Goal: Task Accomplishment & Management: Manage account settings

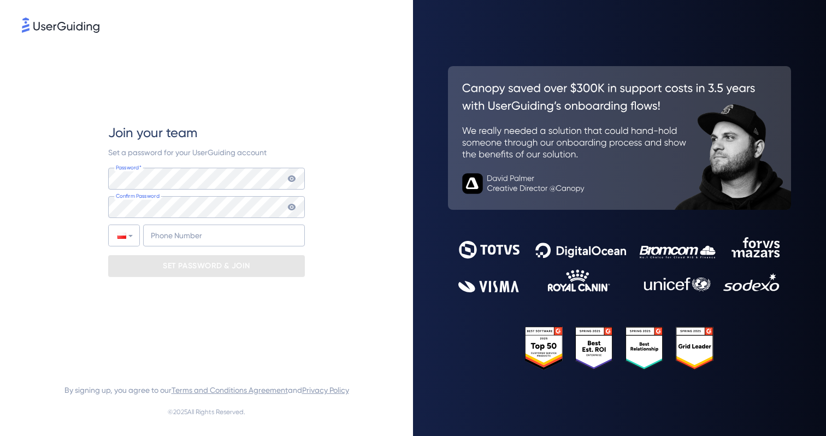
click at [347, 170] on div "Join your team Set a password for your UserGuiding account Password* Your passw…" at bounding box center [206, 200] width 369 height 331
click at [357, 180] on div "Join your team Set a password for your UserGuiding account Password* Your passw…" at bounding box center [206, 200] width 369 height 331
click at [352, 131] on div "Join your team Set a password for your UserGuiding account Password* Your passw…" at bounding box center [206, 200] width 369 height 331
click at [352, 161] on div "Join your team Set a password for your UserGuiding account Password* Your passw…" at bounding box center [206, 200] width 369 height 331
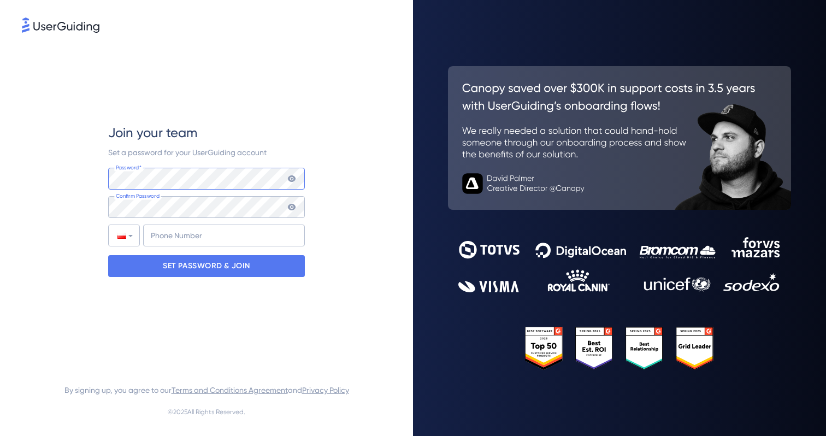
click at [94, 163] on div "Join your team Set a password for your UserGuiding account Password* Your passw…" at bounding box center [206, 200] width 369 height 331
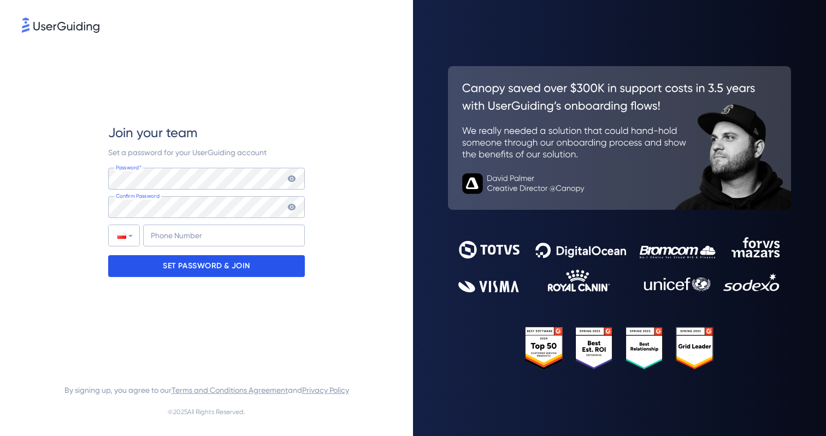
click at [228, 266] on p "SET PASSWORD & JOIN" at bounding box center [206, 265] width 87 height 17
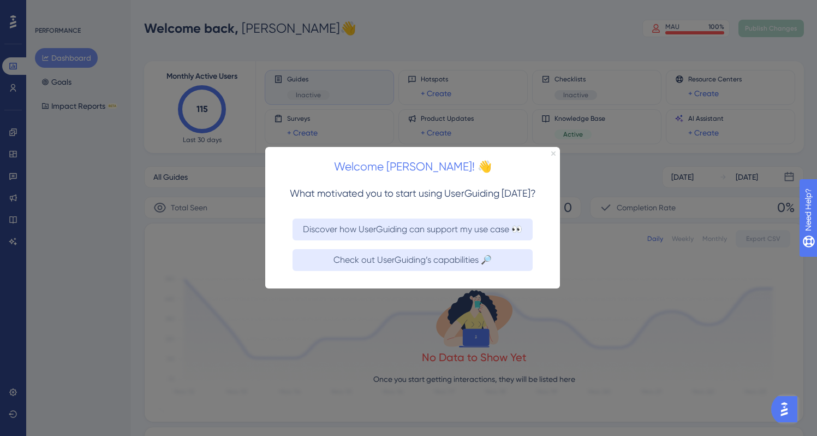
click at [554, 152] on icon "Close Preview" at bounding box center [554, 153] width 4 height 4
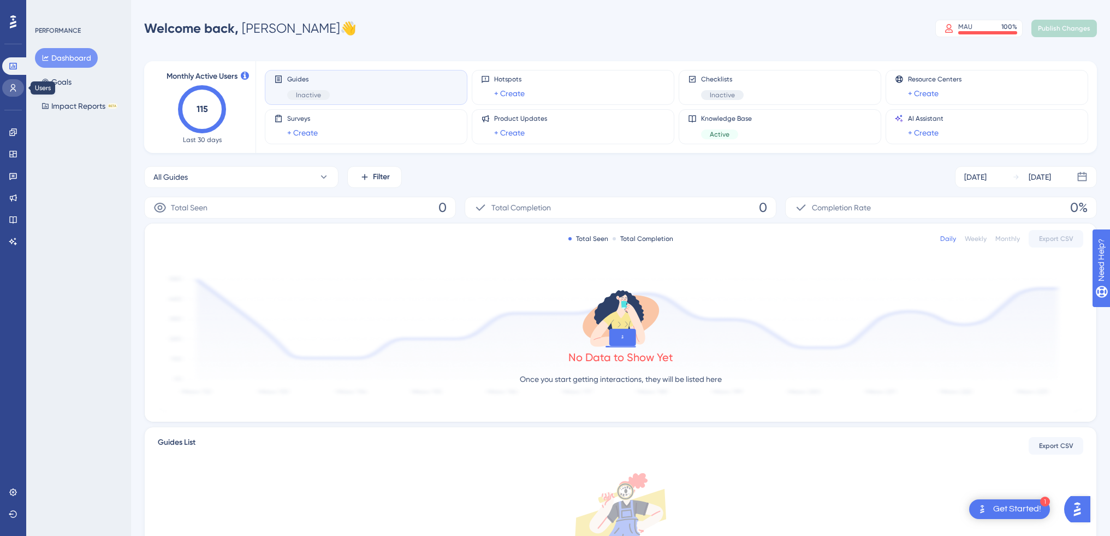
click at [11, 86] on icon at bounding box center [13, 88] width 9 height 9
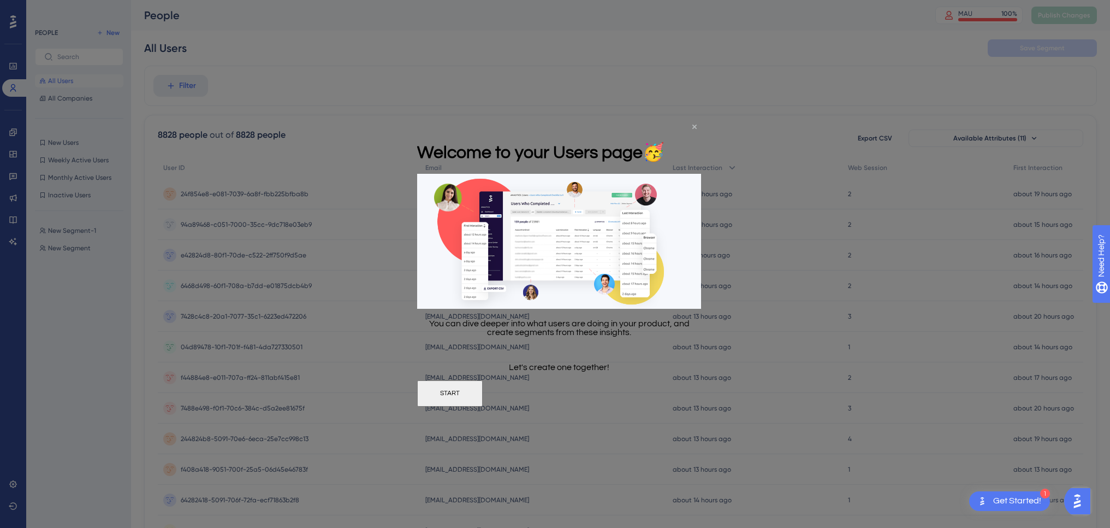
click at [695, 127] on icon "Close Preview" at bounding box center [694, 126] width 4 height 4
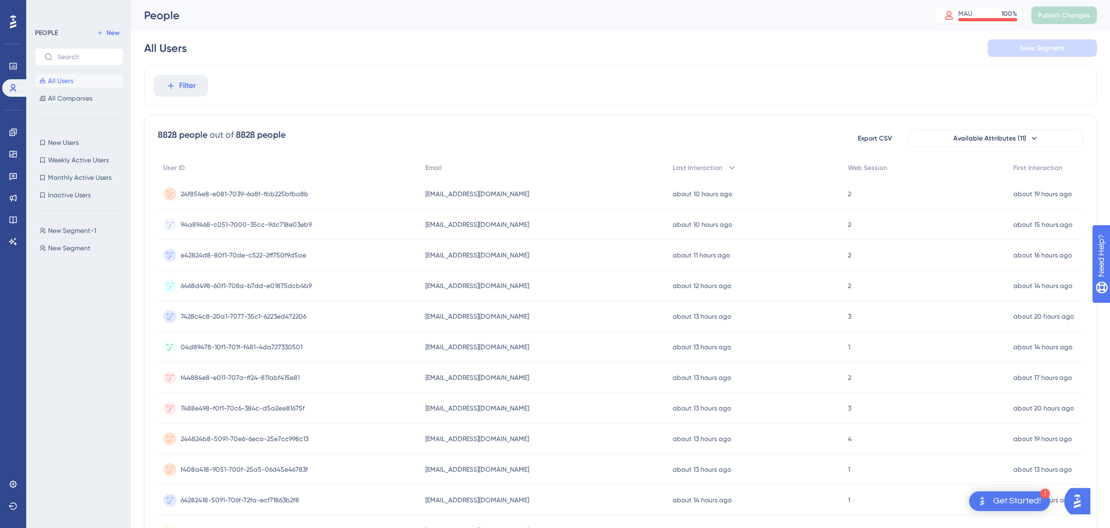
click at [285, 197] on span "24f854e8-e081-7039-6a8f-fbb225bfba8b" at bounding box center [245, 193] width 128 height 9
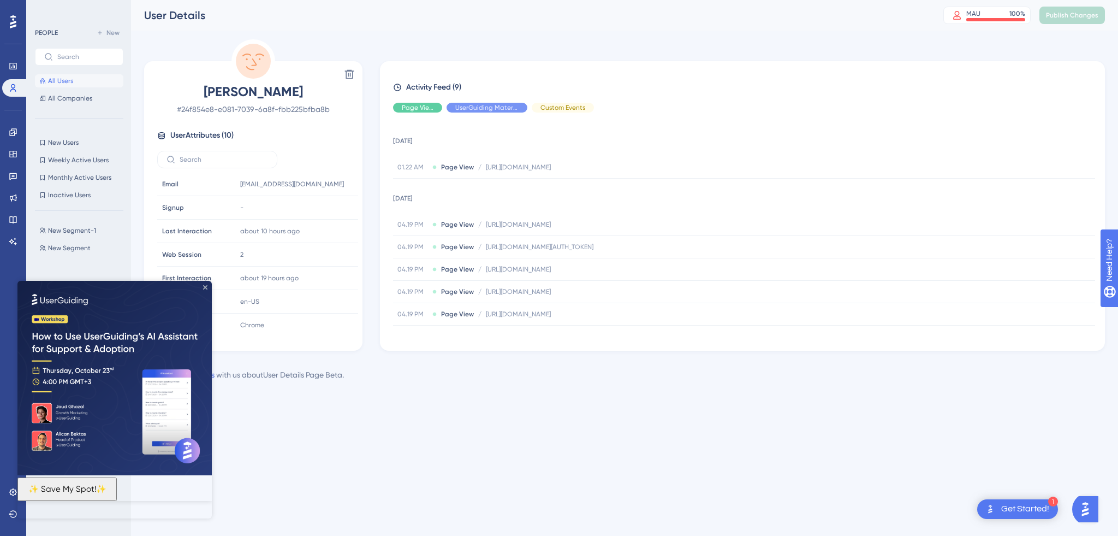
click at [206, 288] on icon "Close Preview" at bounding box center [205, 287] width 4 height 4
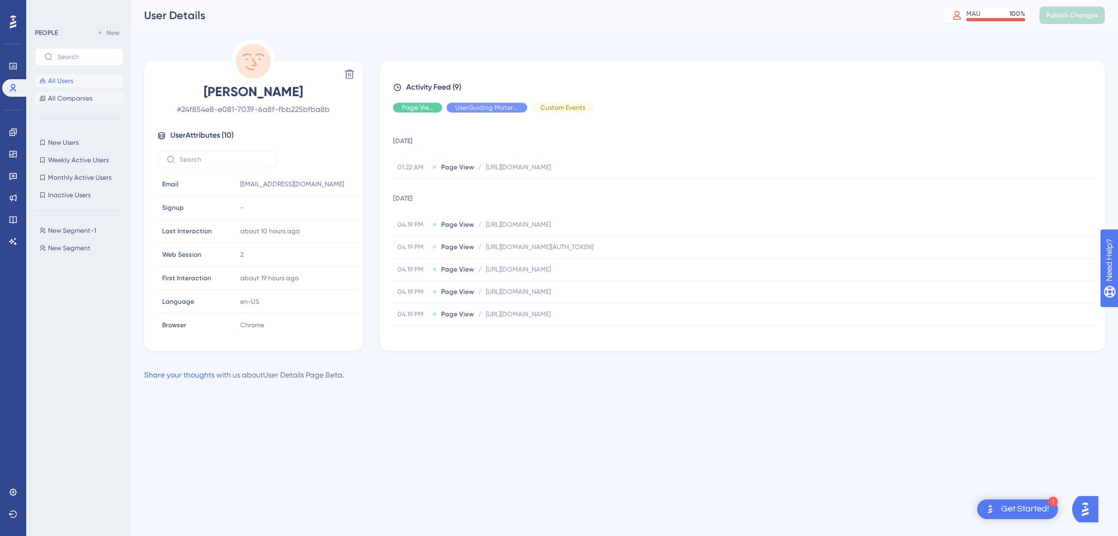
click at [74, 98] on span "All Companies" at bounding box center [70, 98] width 44 height 9
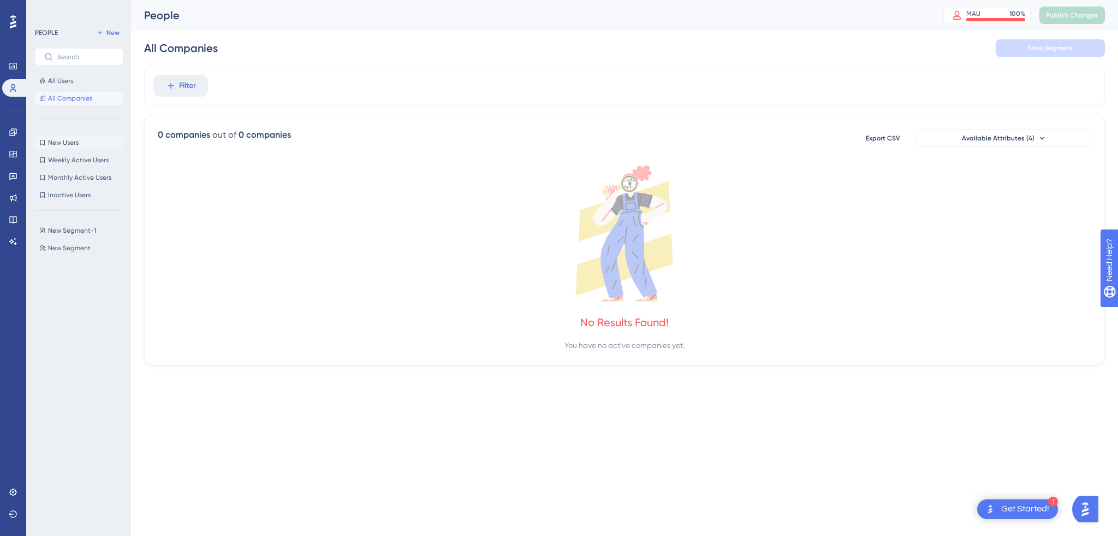
click at [74, 144] on span "New Users" at bounding box center [63, 142] width 31 height 9
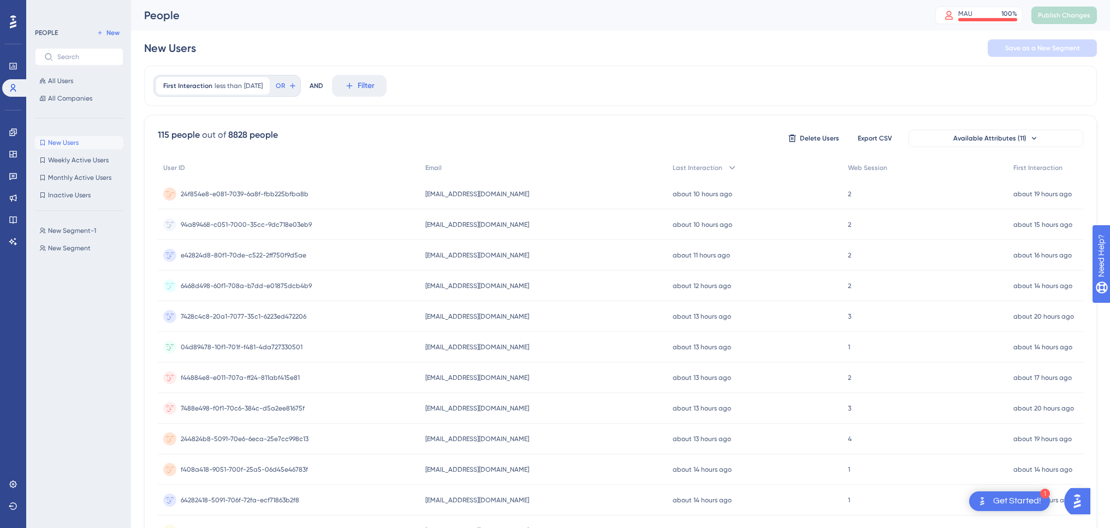
click at [289, 195] on span "24f854e8-e081-7039-6a8f-fbb225bfba8b" at bounding box center [245, 193] width 128 height 9
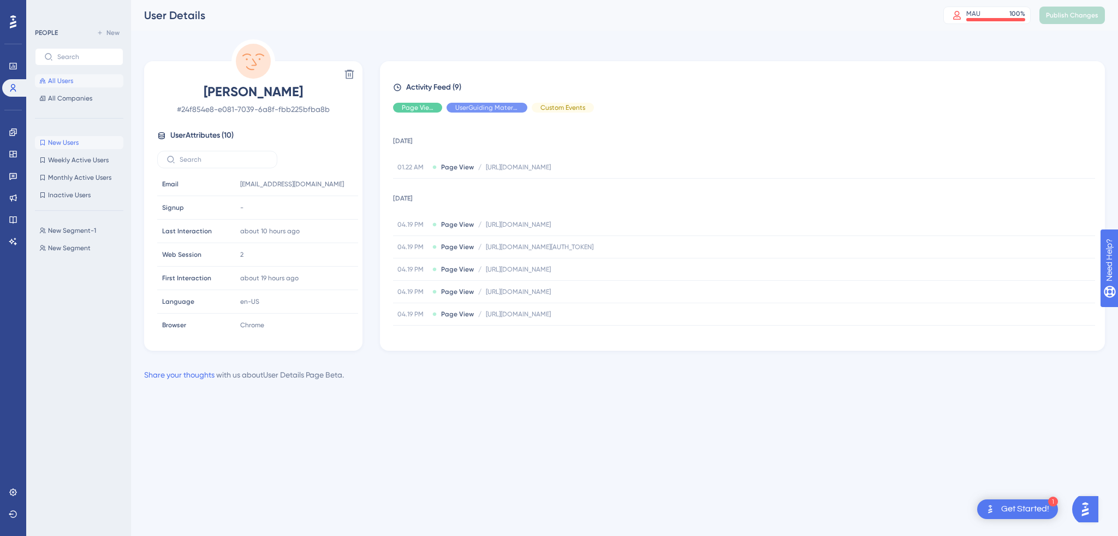
click at [59, 76] on button "All Users" at bounding box center [79, 80] width 88 height 13
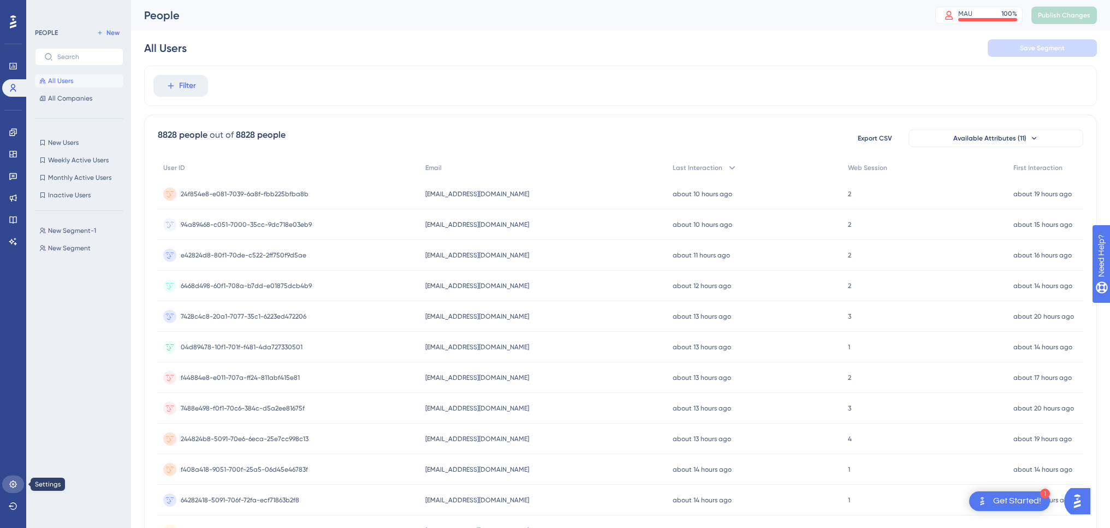
click at [15, 435] on icon at bounding box center [12, 483] width 7 height 7
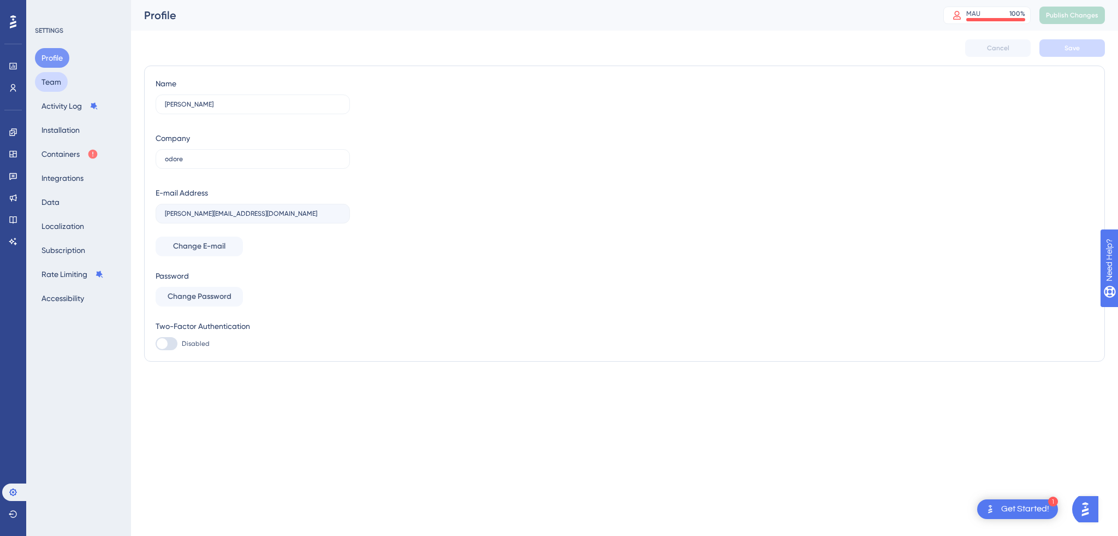
click at [55, 81] on button "Team" at bounding box center [51, 82] width 33 height 20
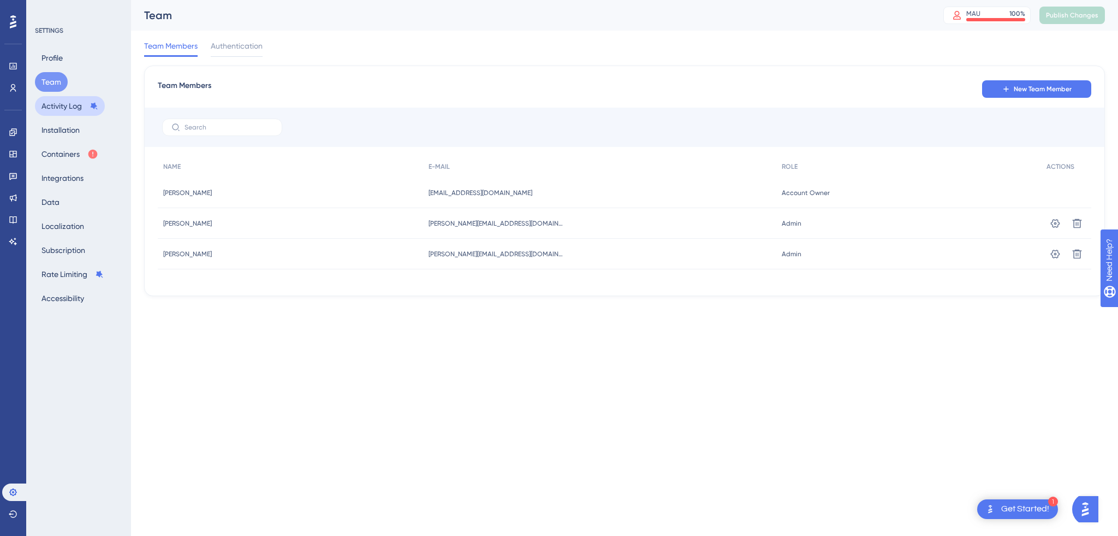
click at [63, 108] on button "Activity Log" at bounding box center [70, 106] width 70 height 20
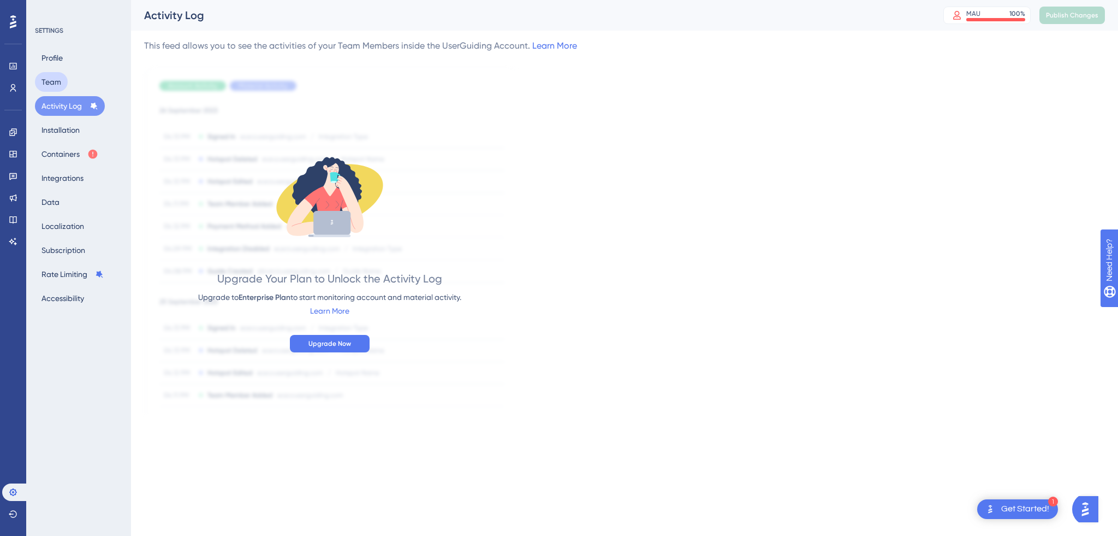
click at [58, 86] on button "Team" at bounding box center [51, 82] width 33 height 20
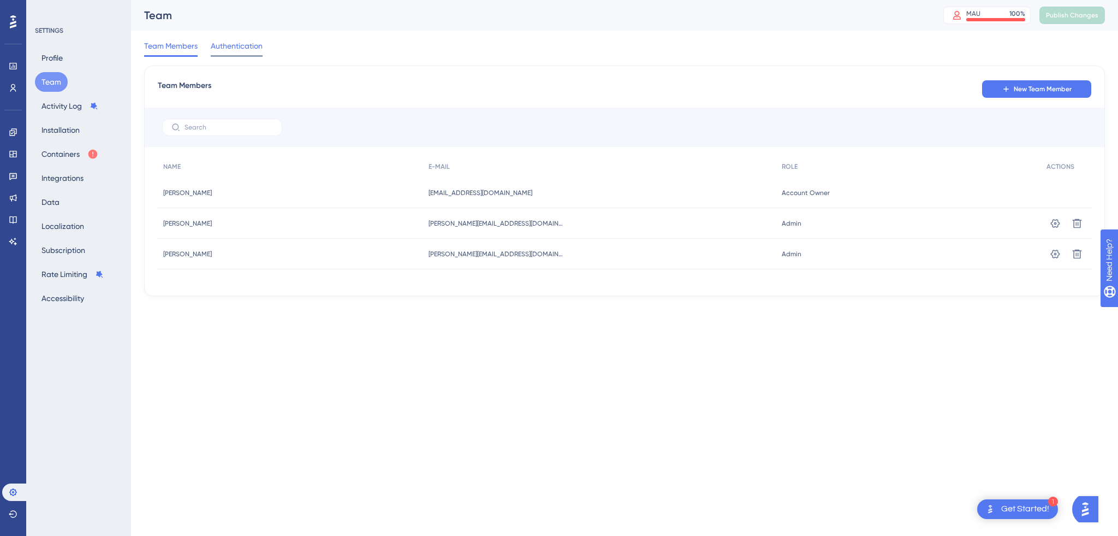
click at [258, 50] on span "Authentication" at bounding box center [237, 45] width 52 height 13
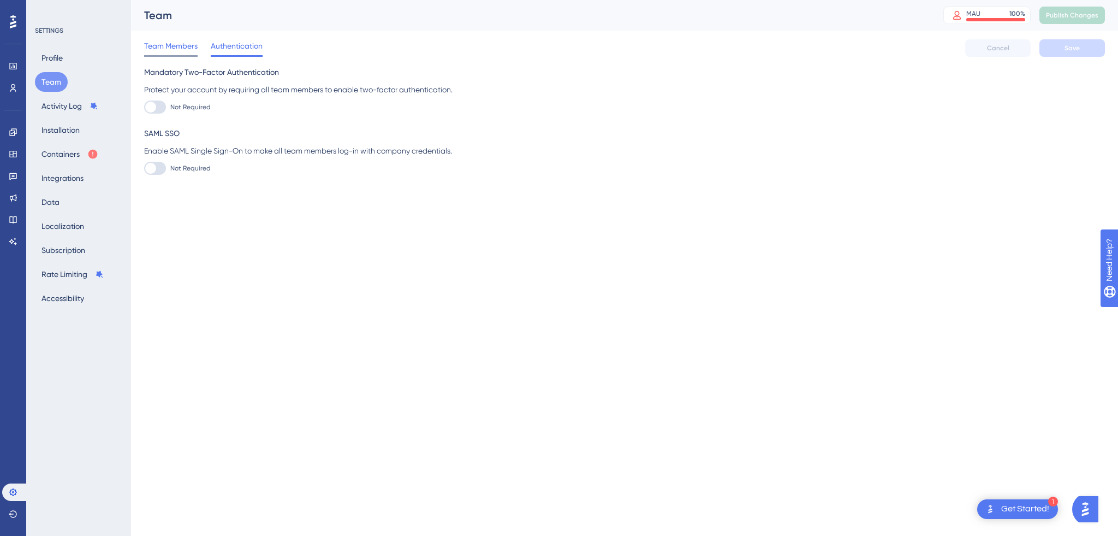
click at [175, 48] on span "Team Members" at bounding box center [171, 45] width 54 height 13
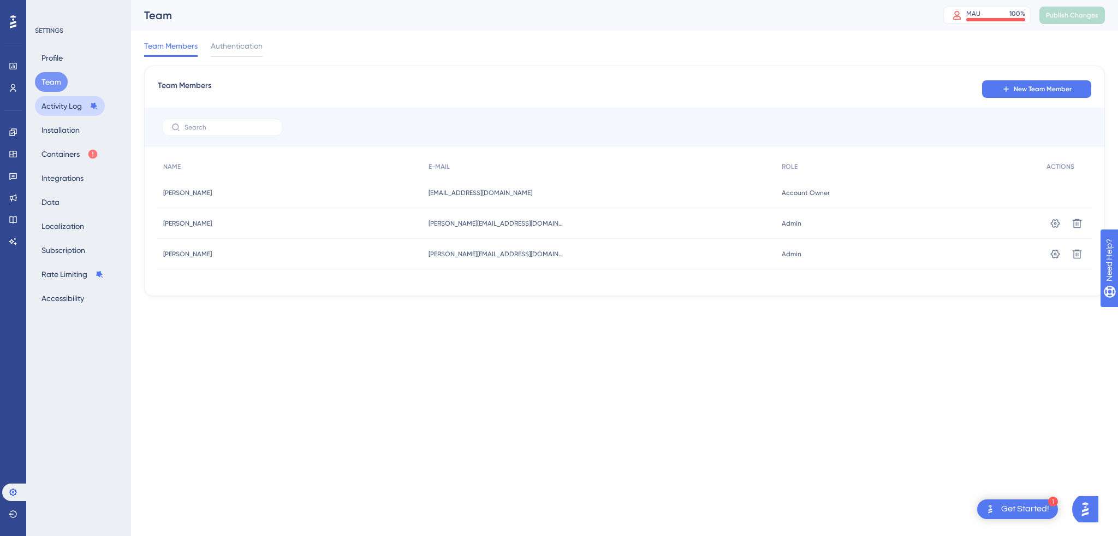
click at [55, 112] on button "Activity Log" at bounding box center [70, 106] width 70 height 20
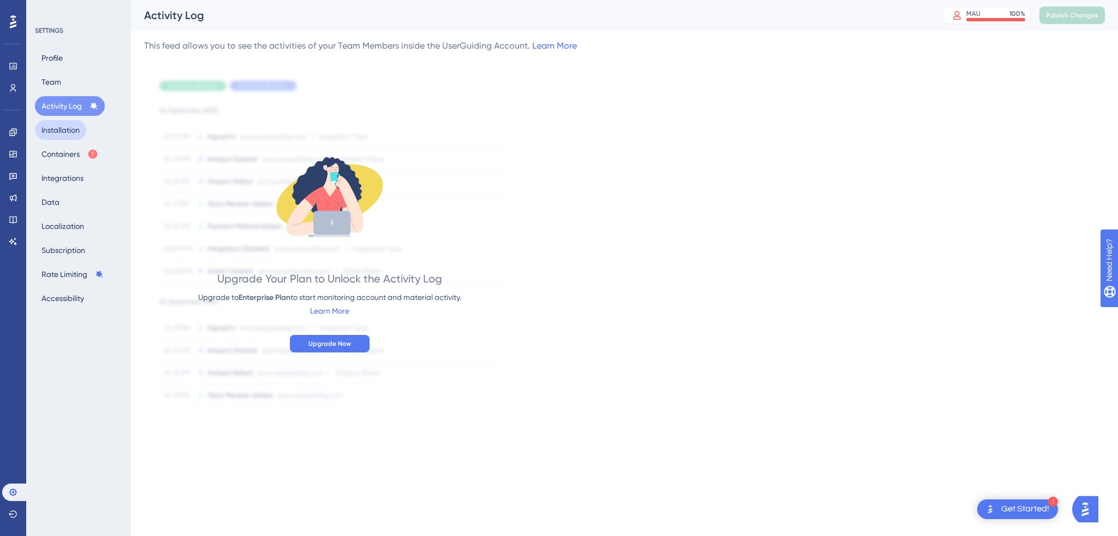
click at [50, 129] on button "Installation" at bounding box center [60, 130] width 51 height 20
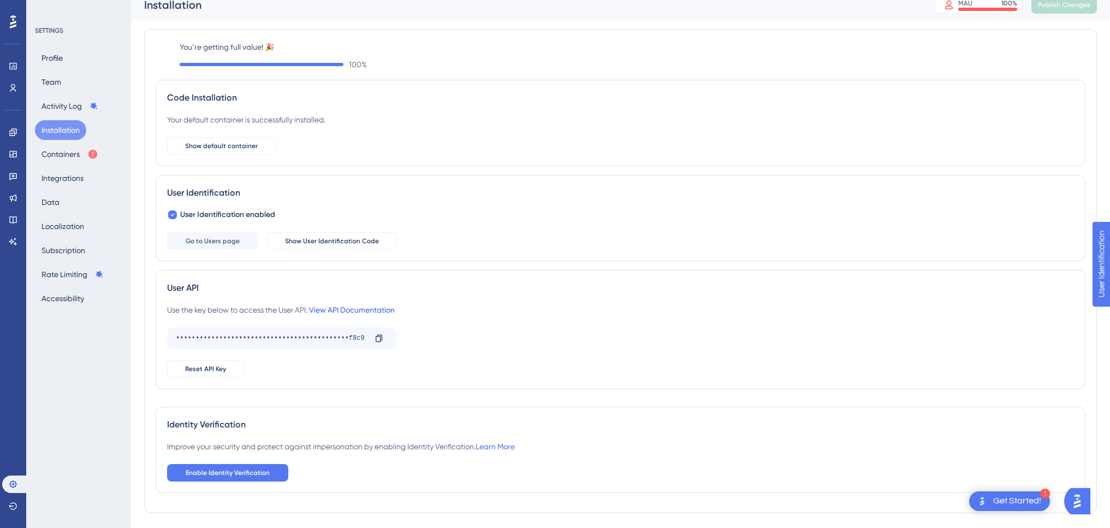
scroll to position [18, 0]
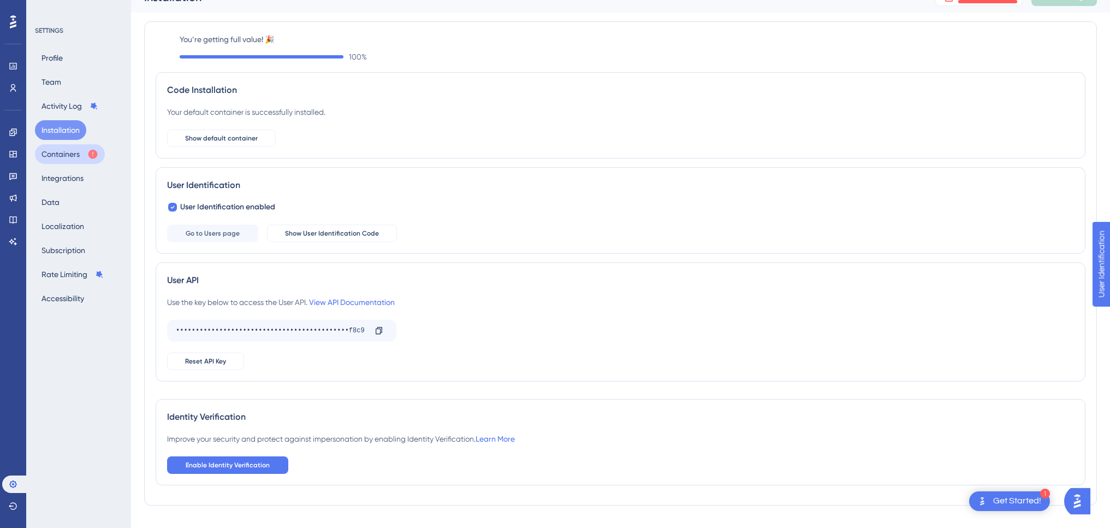
click at [67, 153] on button "Containers" at bounding box center [70, 154] width 70 height 20
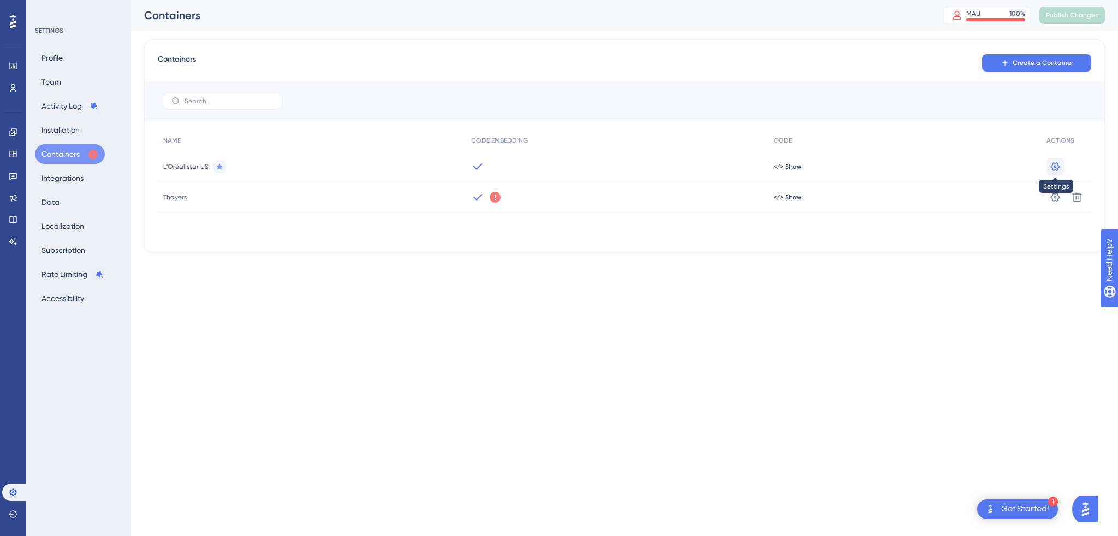
click at [825, 162] on icon at bounding box center [1055, 166] width 11 height 11
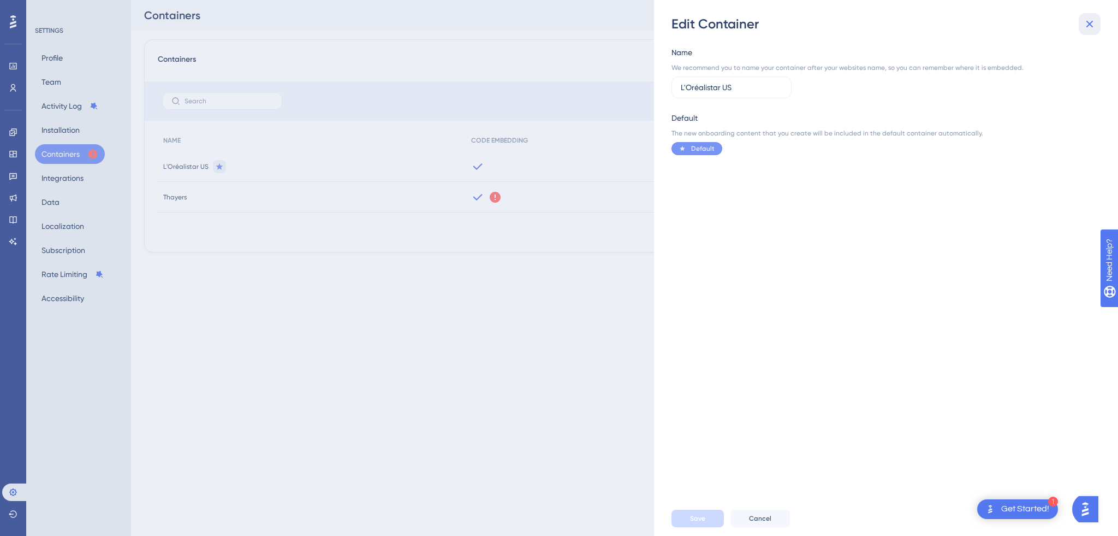
click at [825, 26] on icon at bounding box center [1089, 23] width 13 height 13
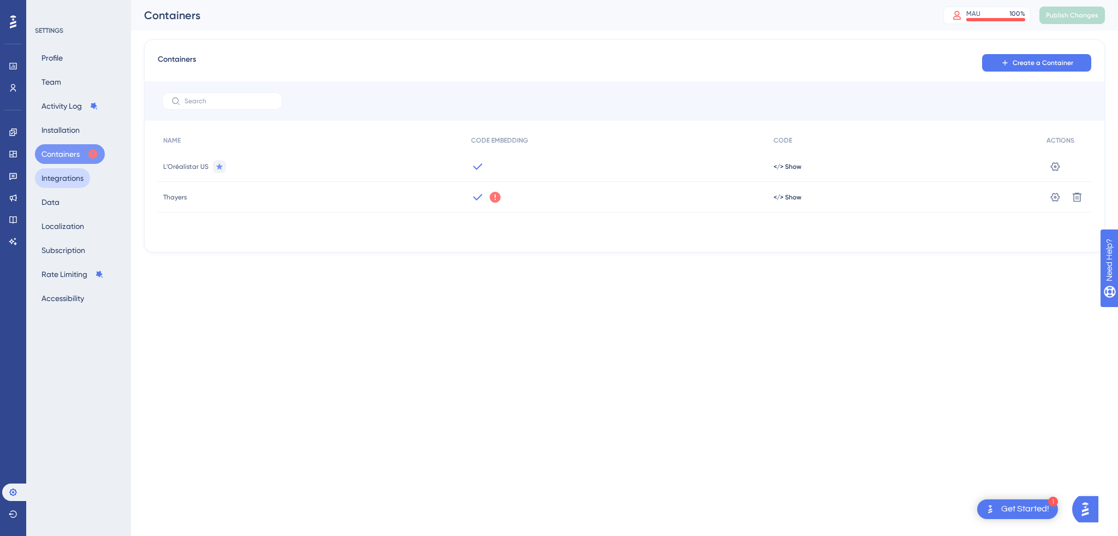
click at [49, 180] on button "Integrations" at bounding box center [62, 178] width 55 height 20
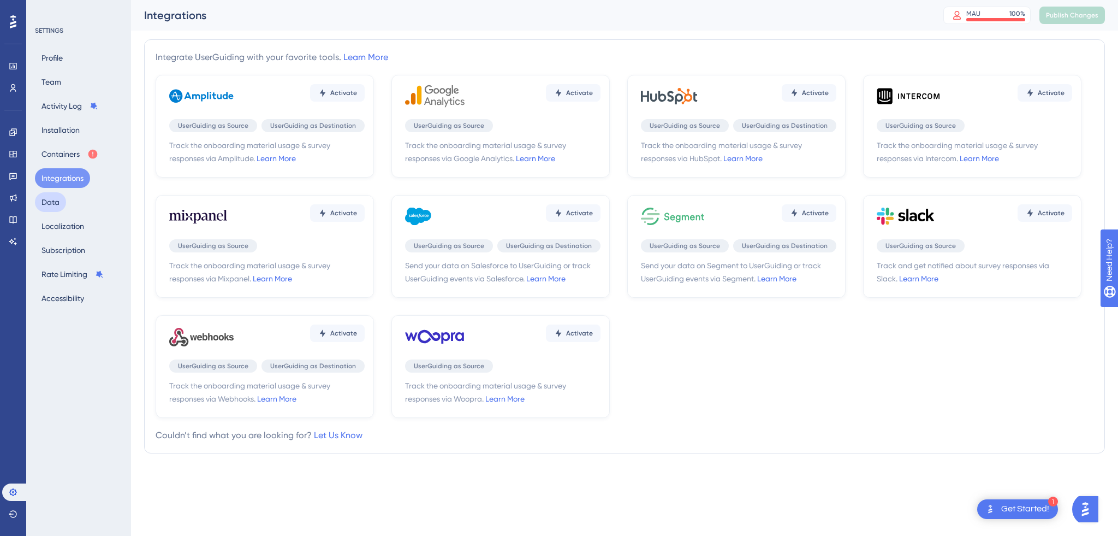
click at [54, 200] on button "Data" at bounding box center [50, 202] width 31 height 20
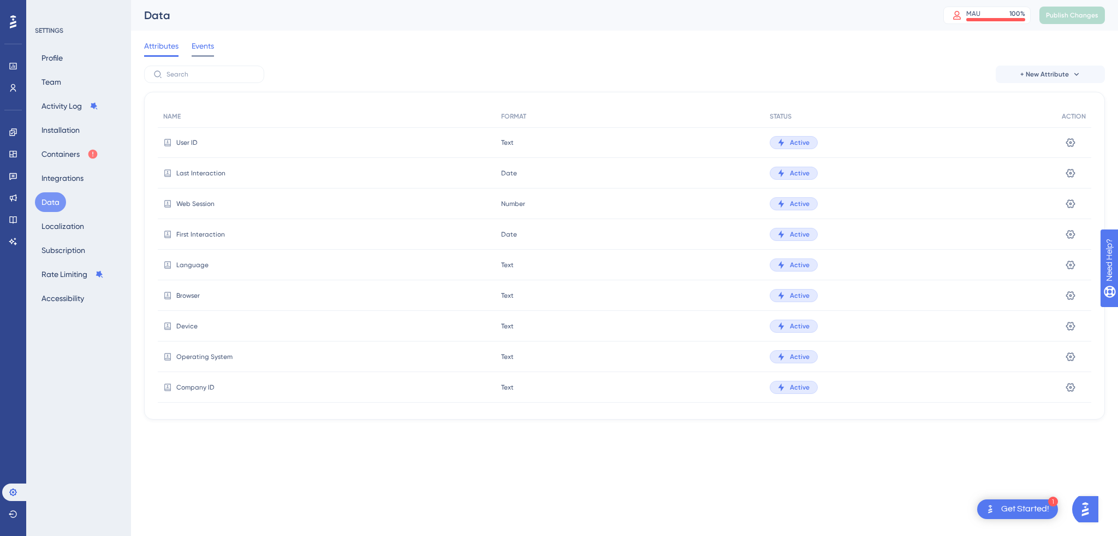
click at [203, 48] on span "Events" at bounding box center [203, 45] width 22 height 13
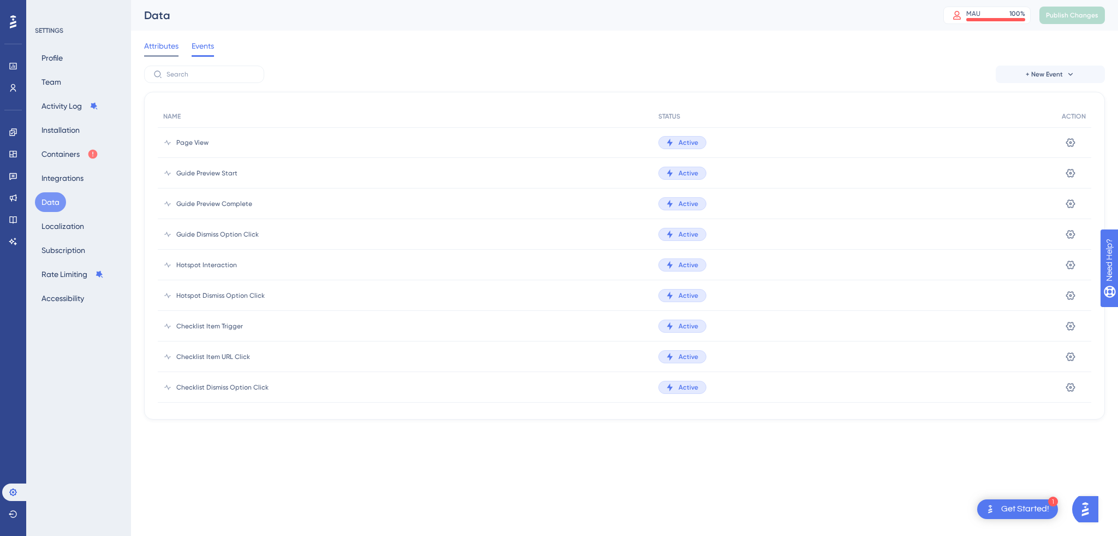
click at [165, 48] on span "Attributes" at bounding box center [161, 45] width 34 height 13
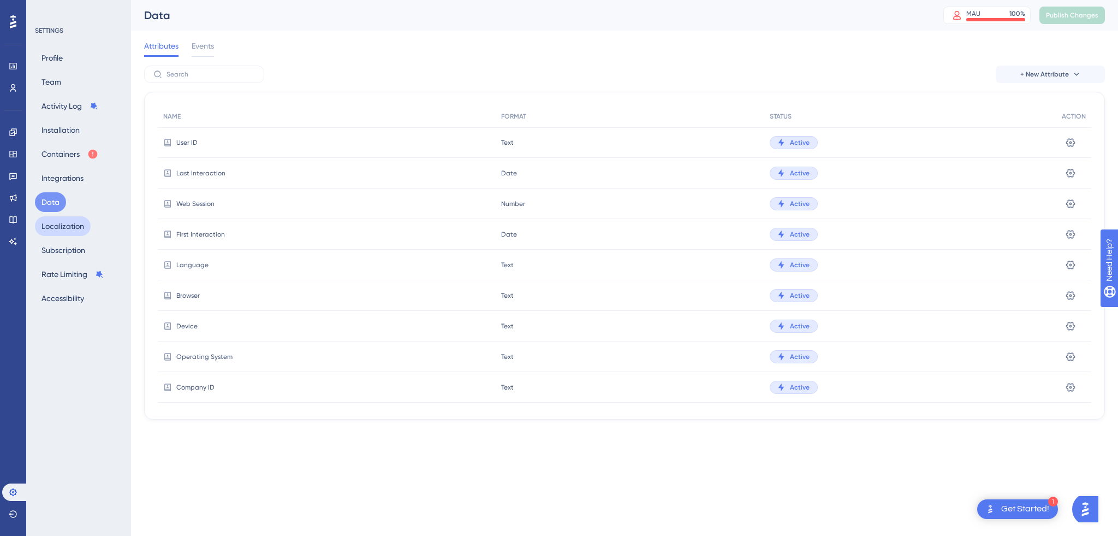
click at [62, 223] on button "Localization" at bounding box center [63, 226] width 56 height 20
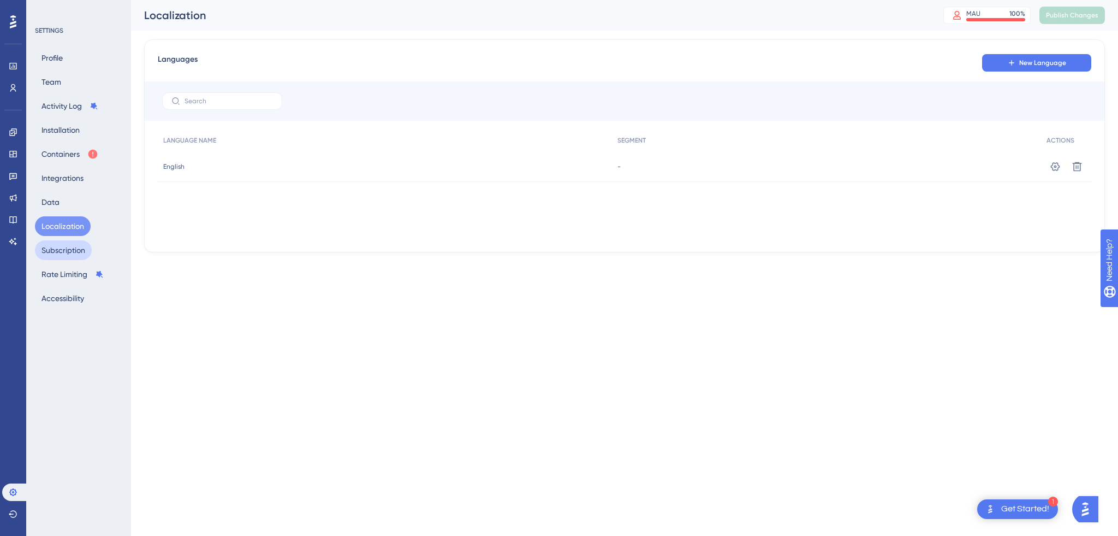
click at [71, 249] on button "Subscription" at bounding box center [63, 250] width 57 height 20
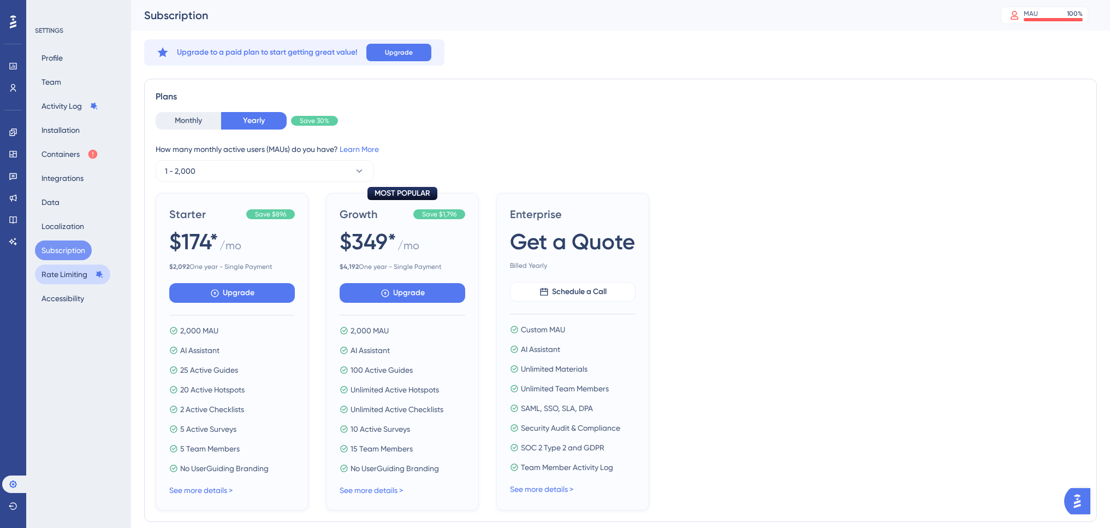
click at [74, 275] on button "Rate Limiting" at bounding box center [72, 274] width 75 height 20
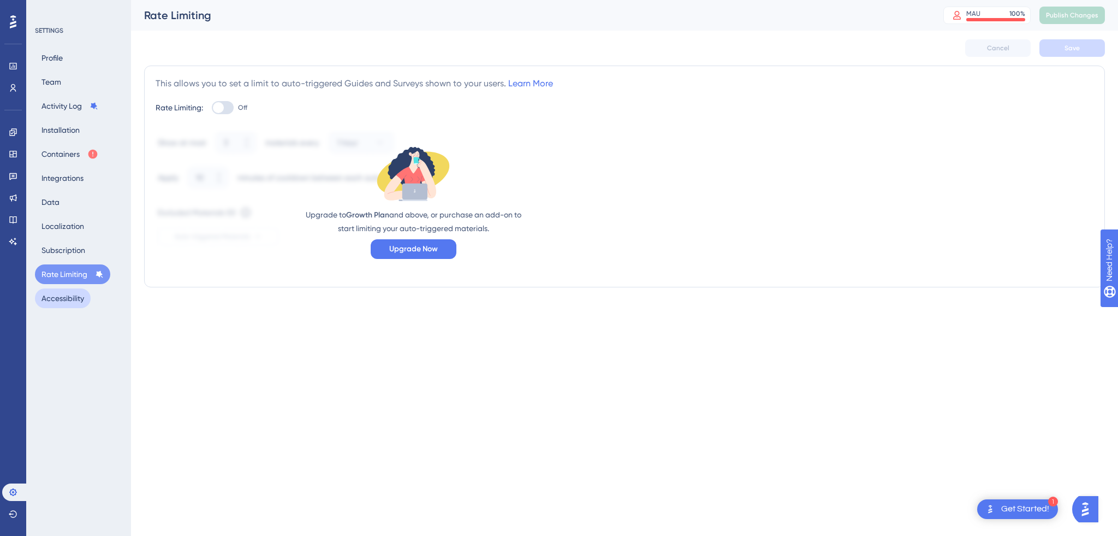
click at [69, 300] on button "Accessibility" at bounding box center [63, 298] width 56 height 20
